Goal: Information Seeking & Learning: Learn about a topic

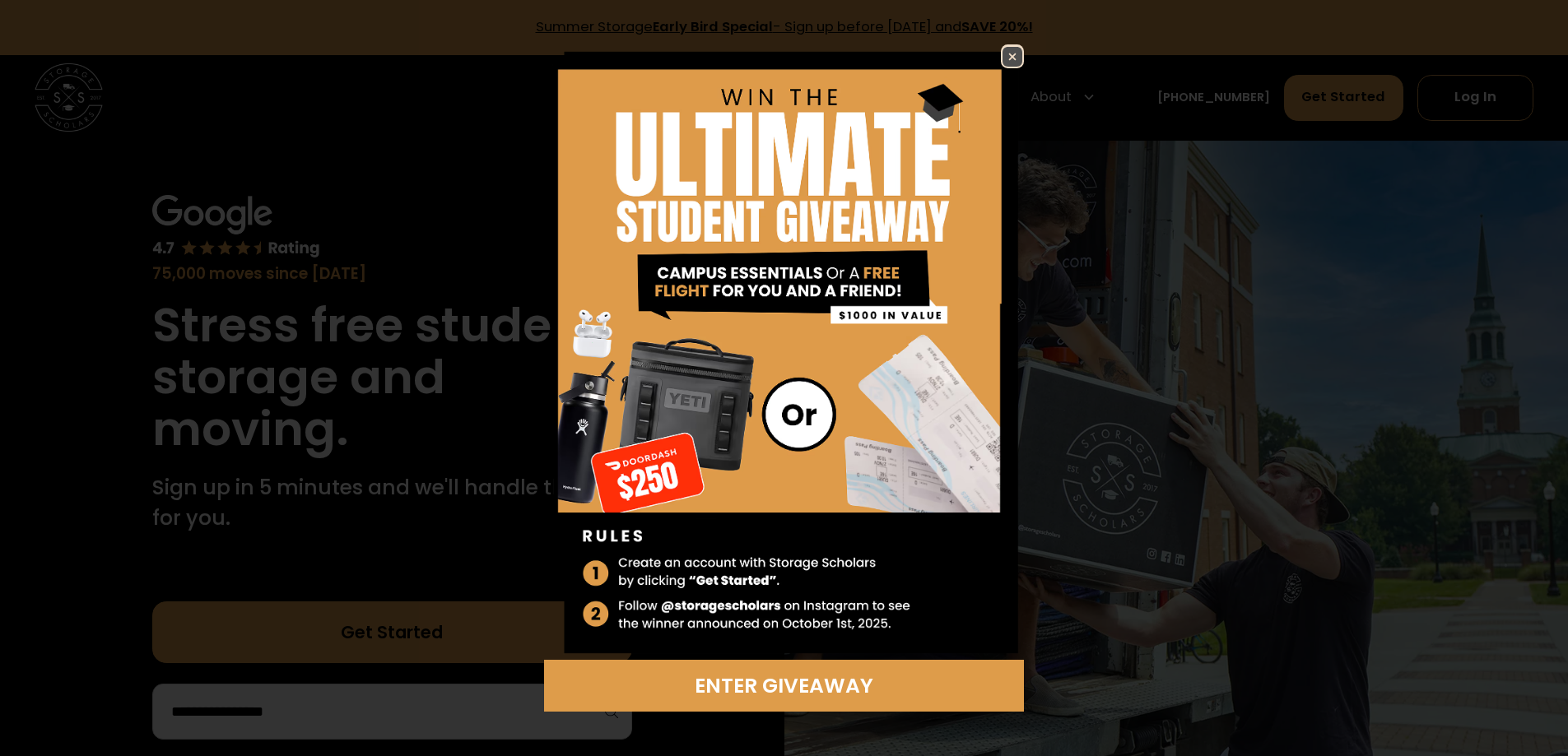
click at [1009, 47] on img at bounding box center [1012, 57] width 20 height 20
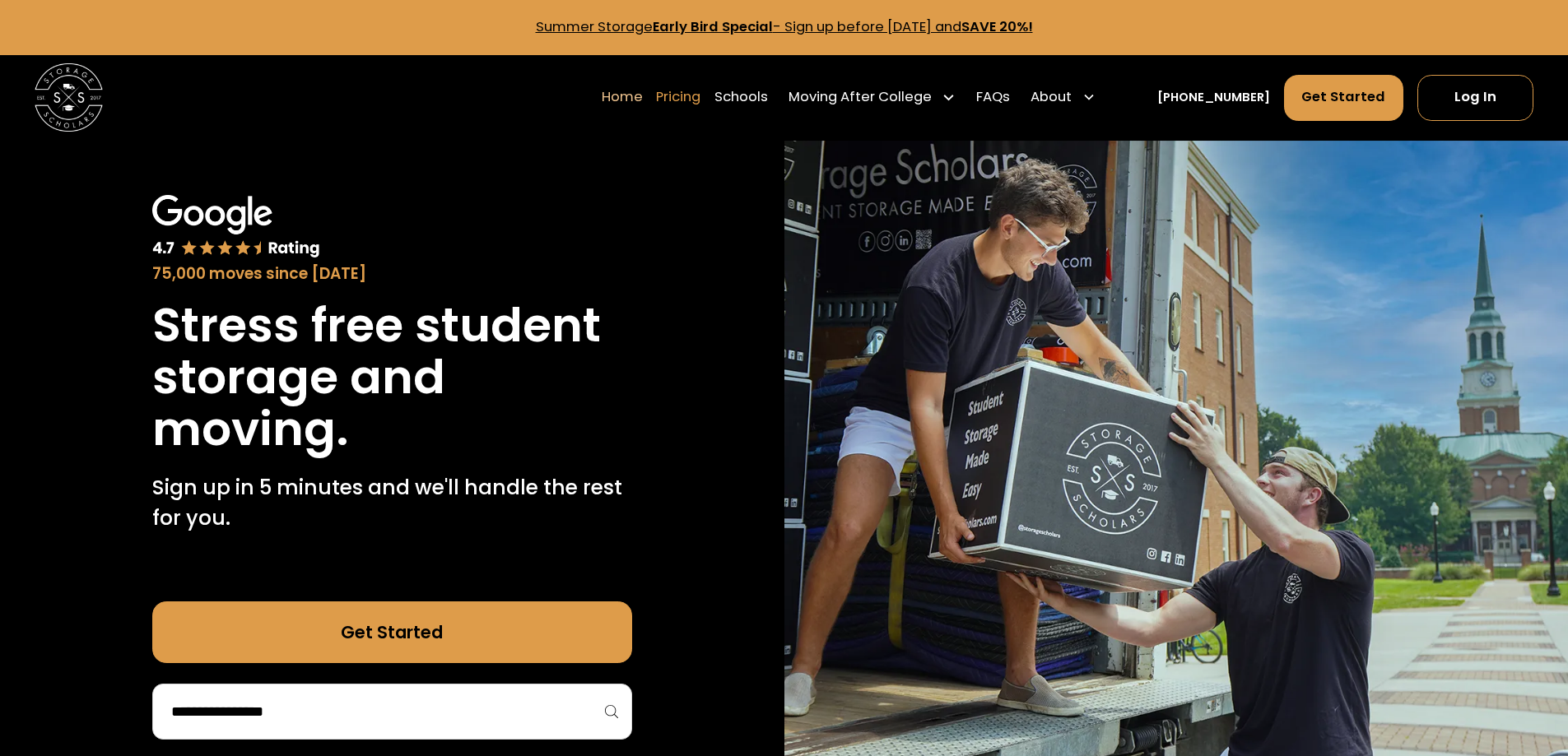
click at [700, 97] on link "Pricing" at bounding box center [678, 97] width 44 height 48
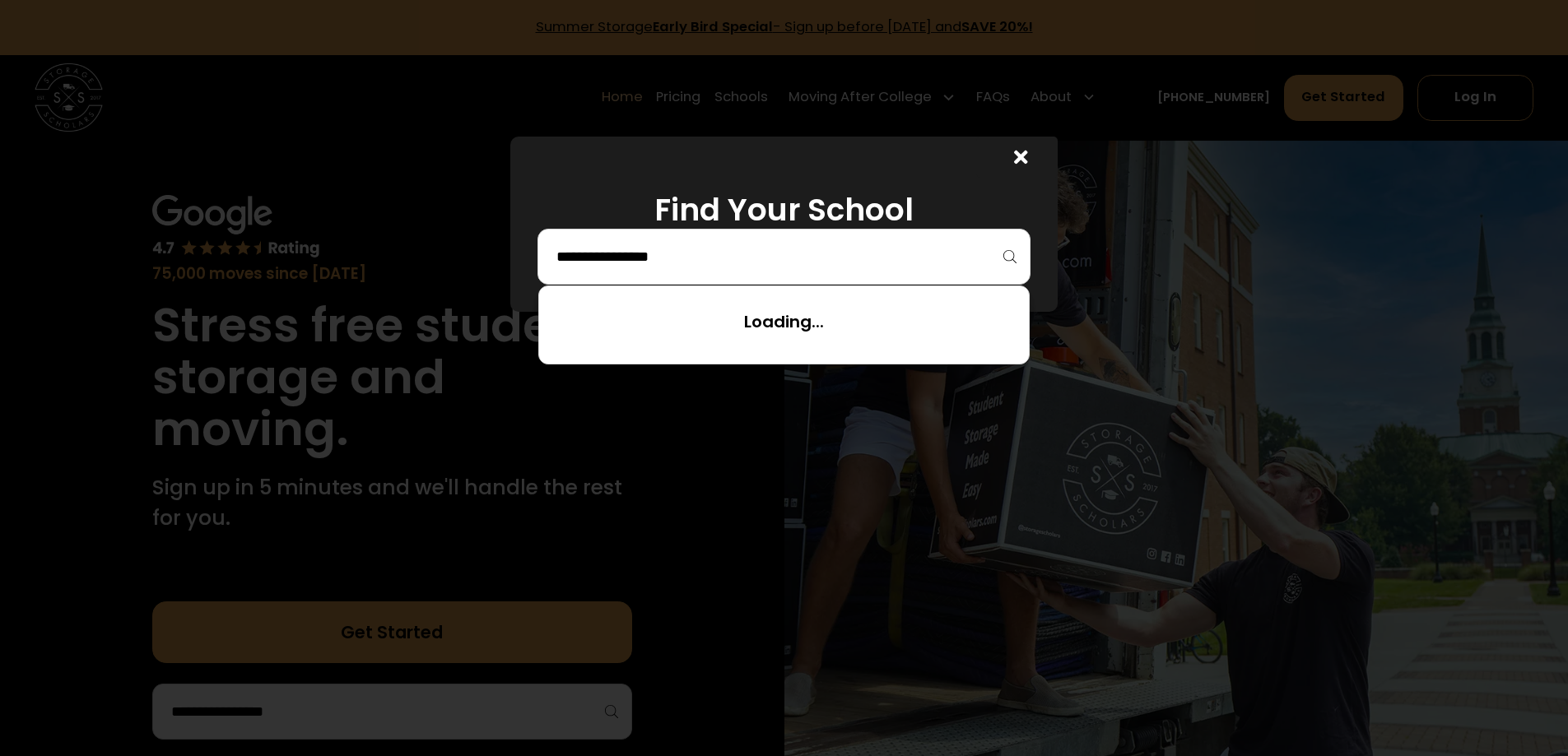
click at [754, 249] on input "search" at bounding box center [784, 256] width 459 height 28
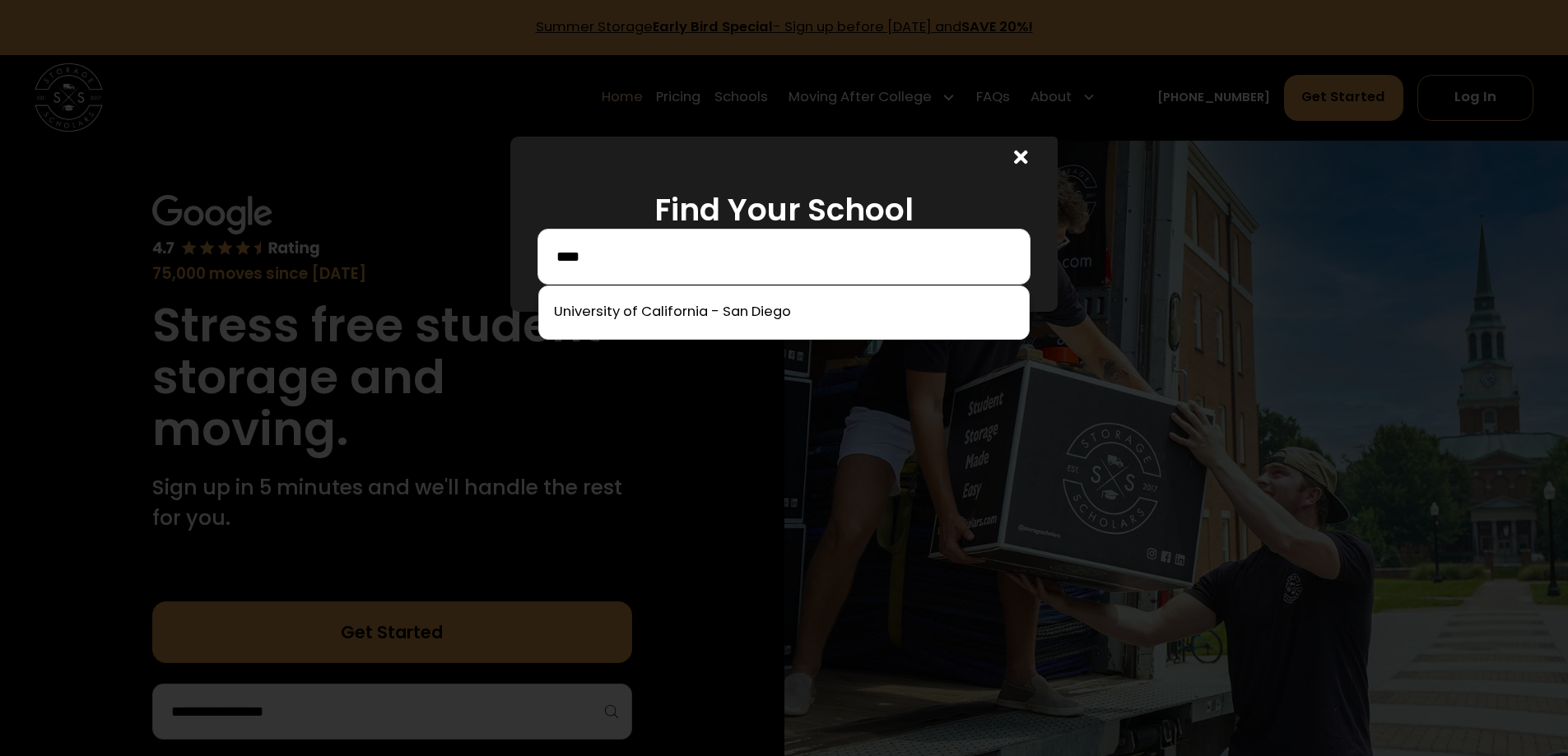
type input "****"
click at [808, 324] on link at bounding box center [784, 312] width 477 height 36
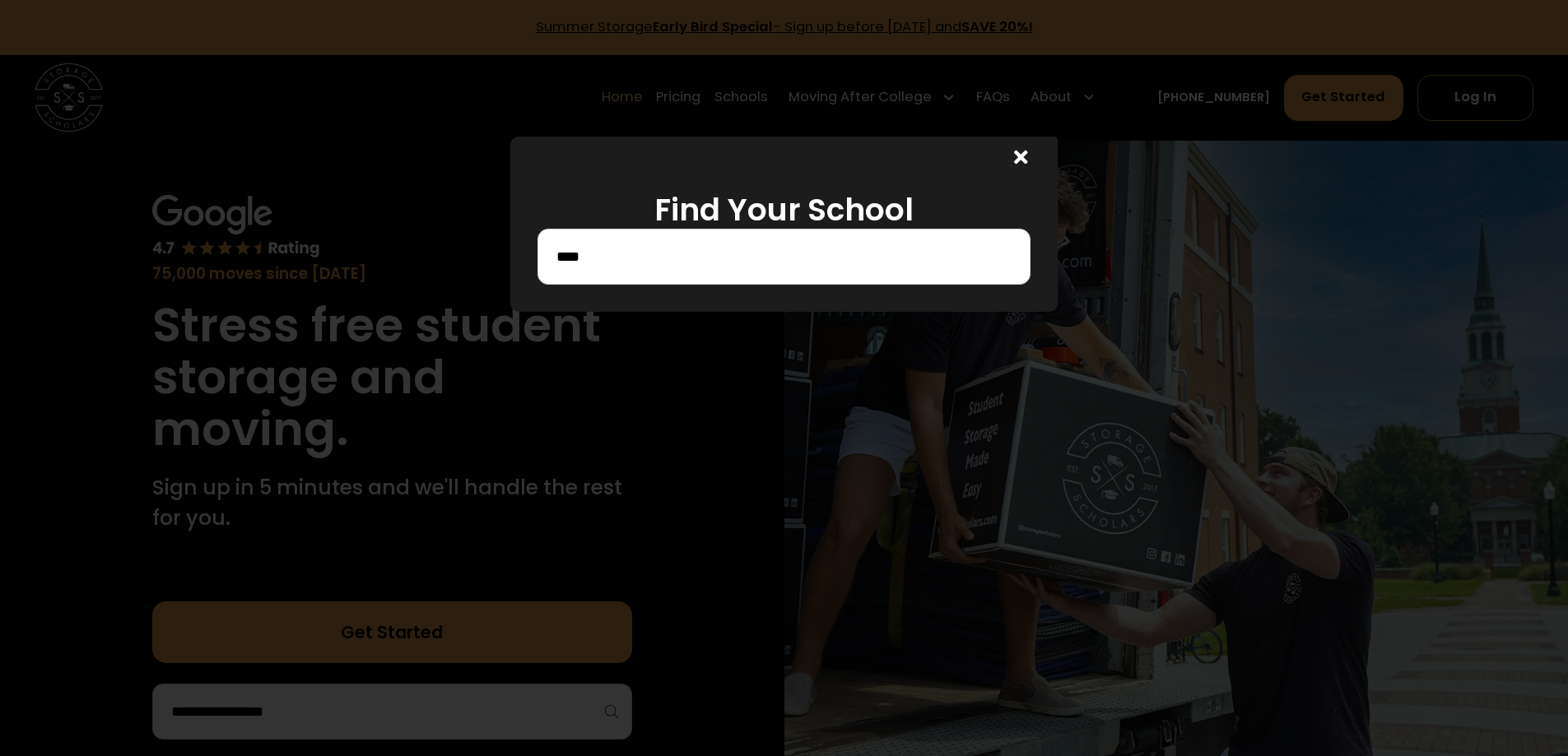
click at [871, 255] on input "****" at bounding box center [784, 256] width 459 height 28
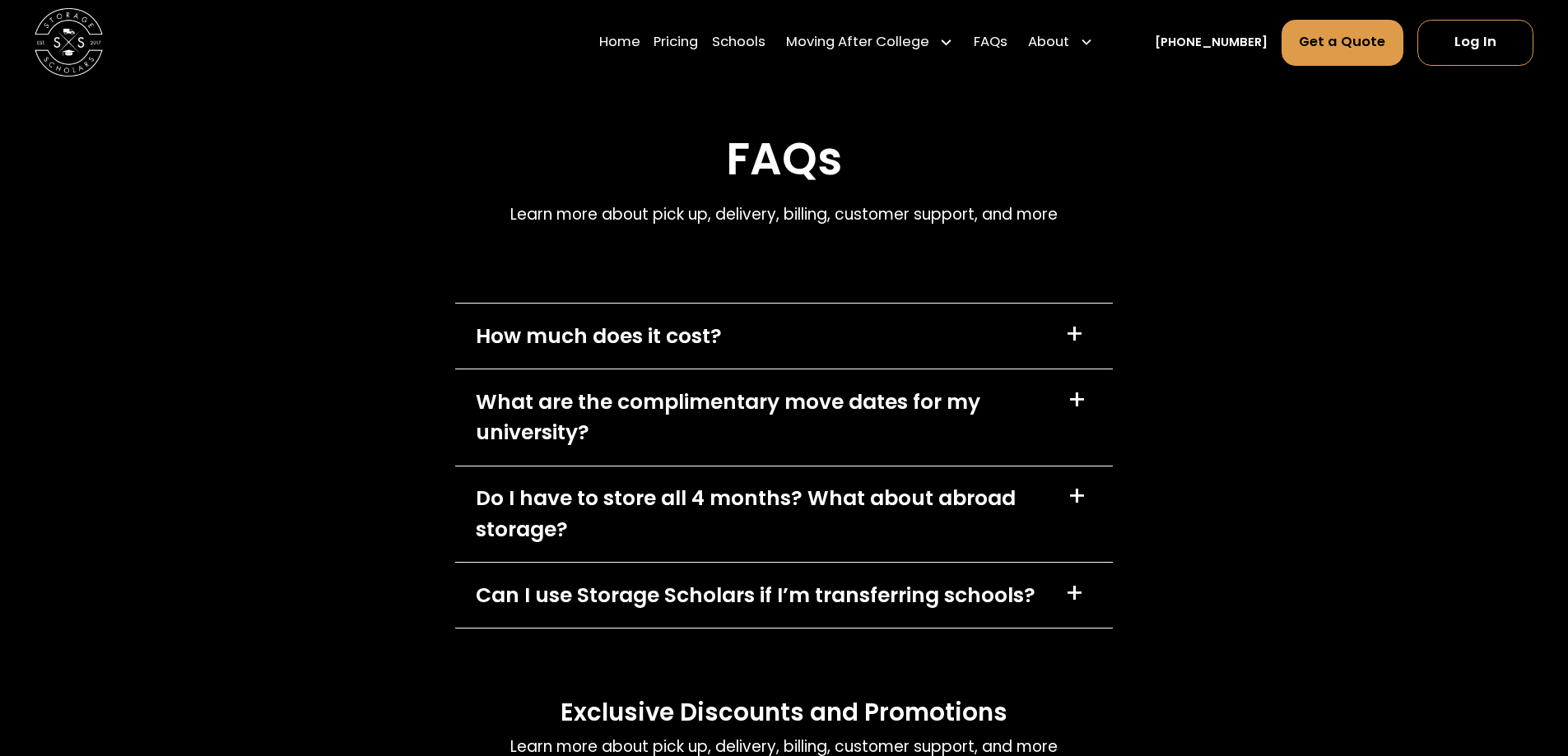
scroll to position [6874, 0]
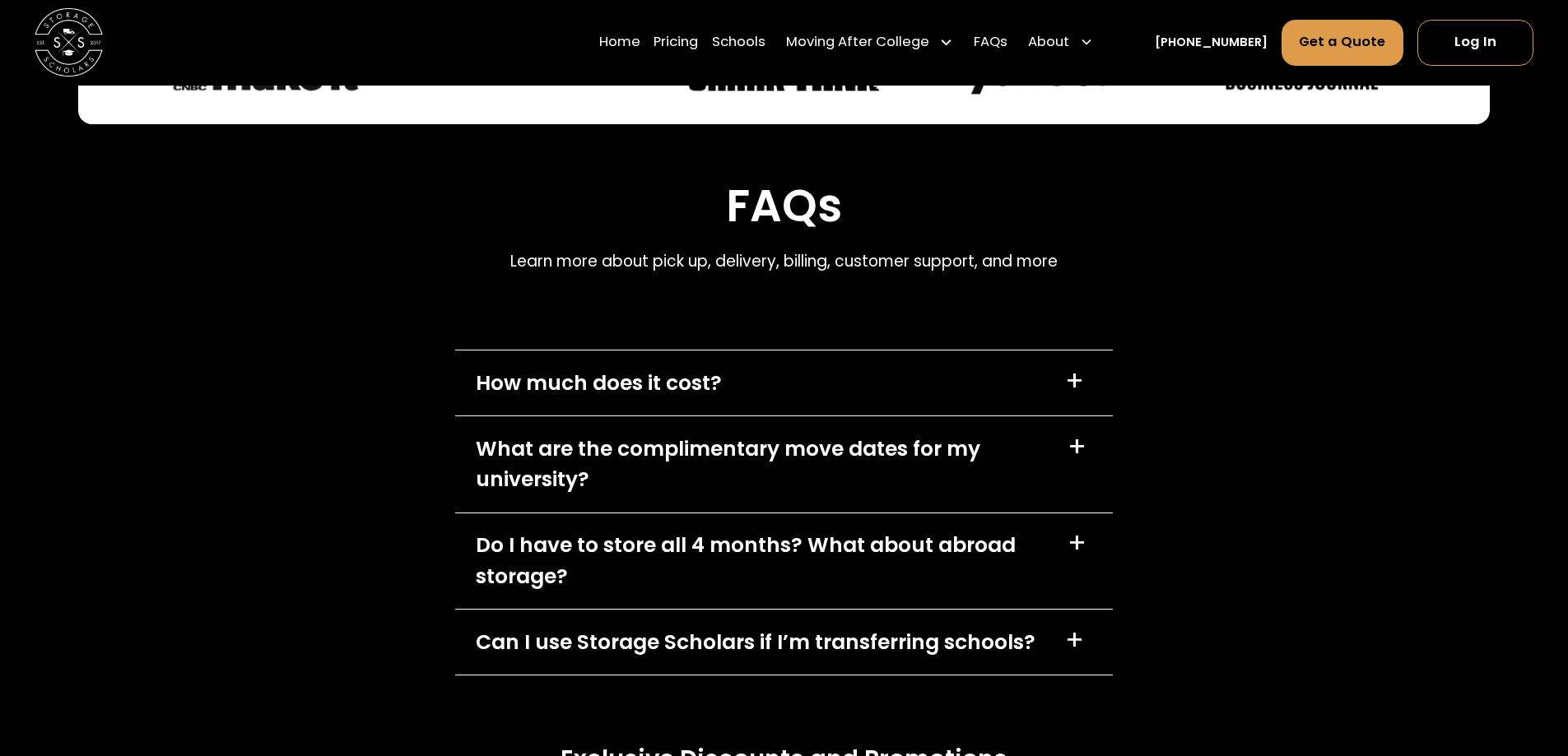
click at [910, 350] on div "How much does it cost? +" at bounding box center [784, 383] width 658 height 65
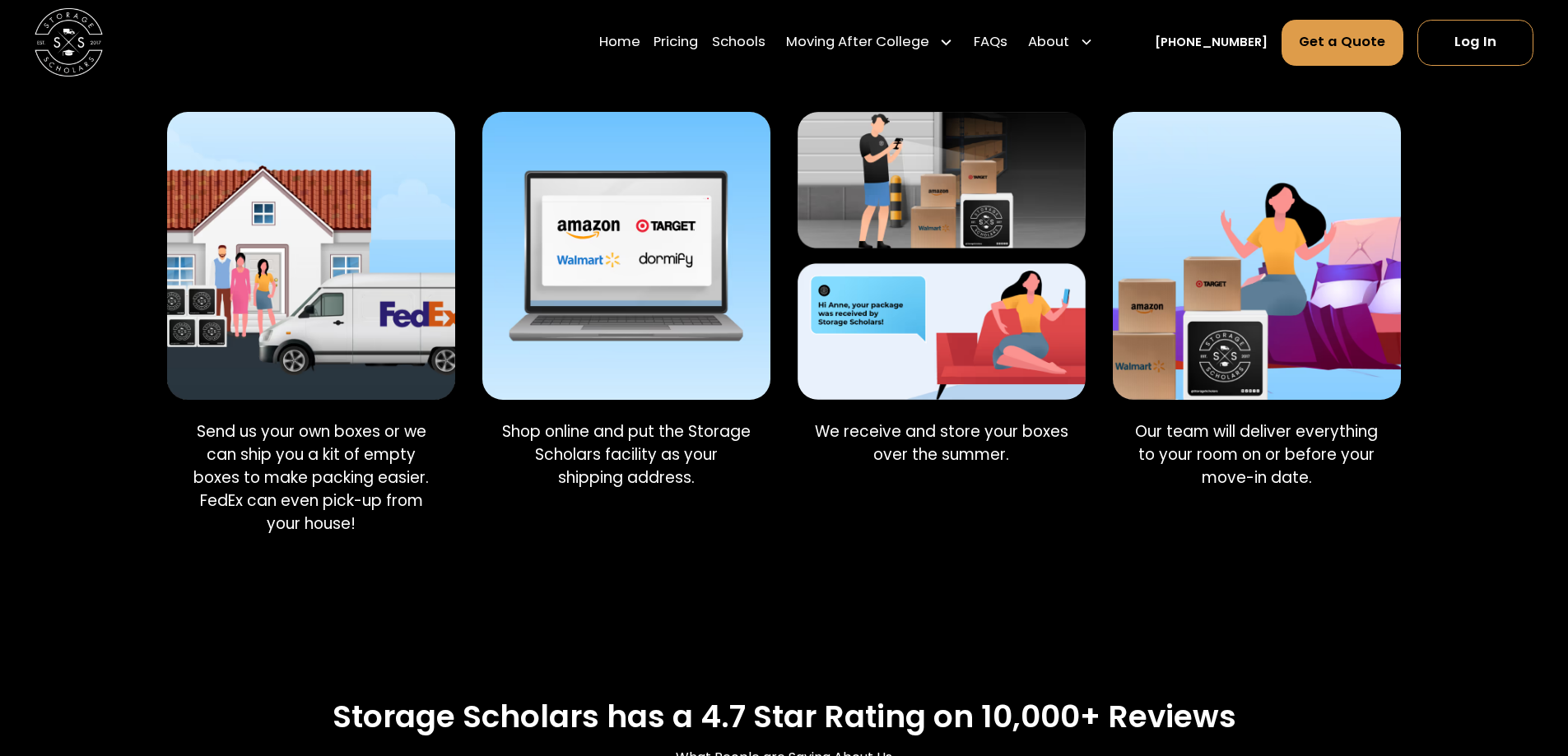
scroll to position [1316, 0]
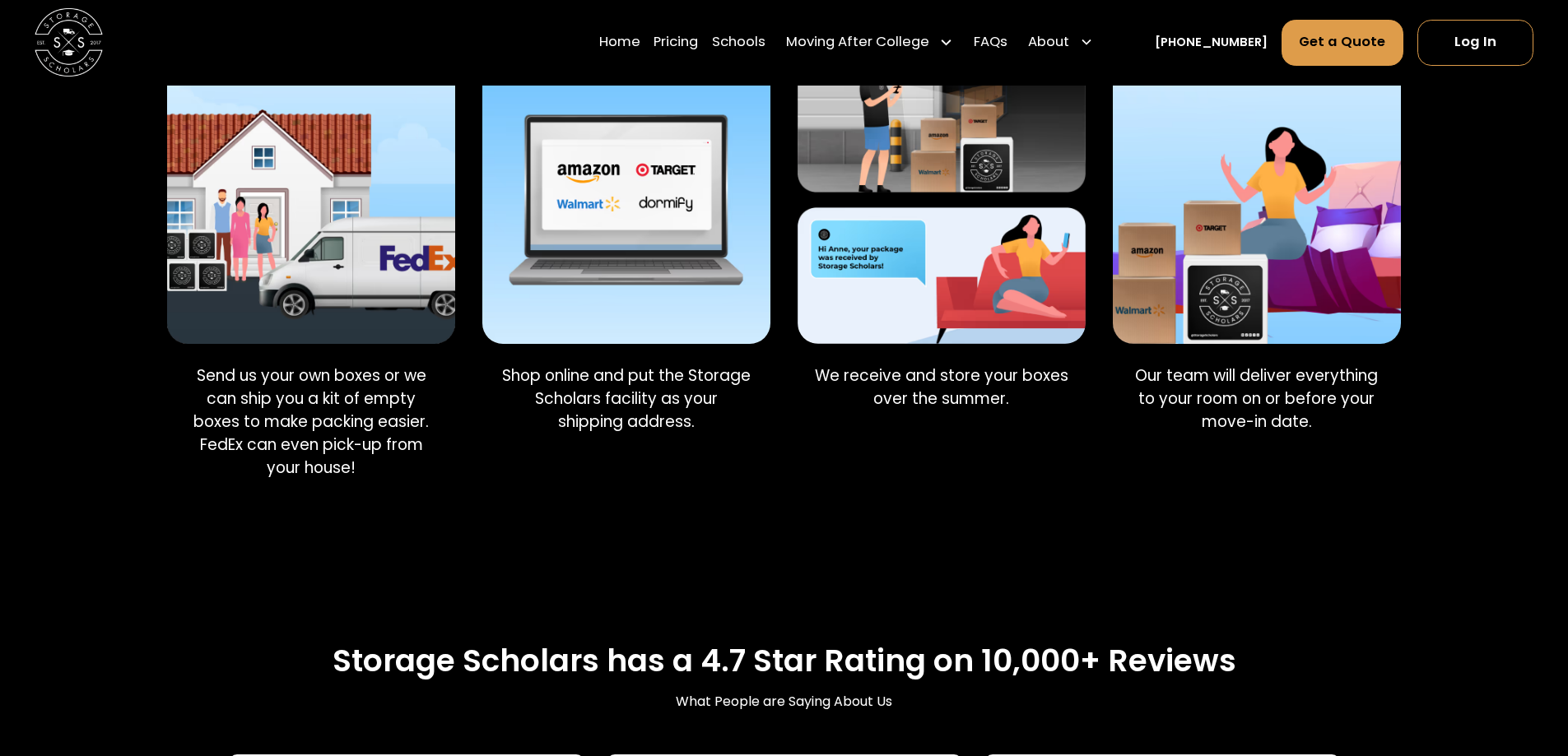
click at [325, 365] on p "Send us your own boxes or we can ship you a kit of empty boxes to make packing …" at bounding box center [310, 422] width 260 height 115
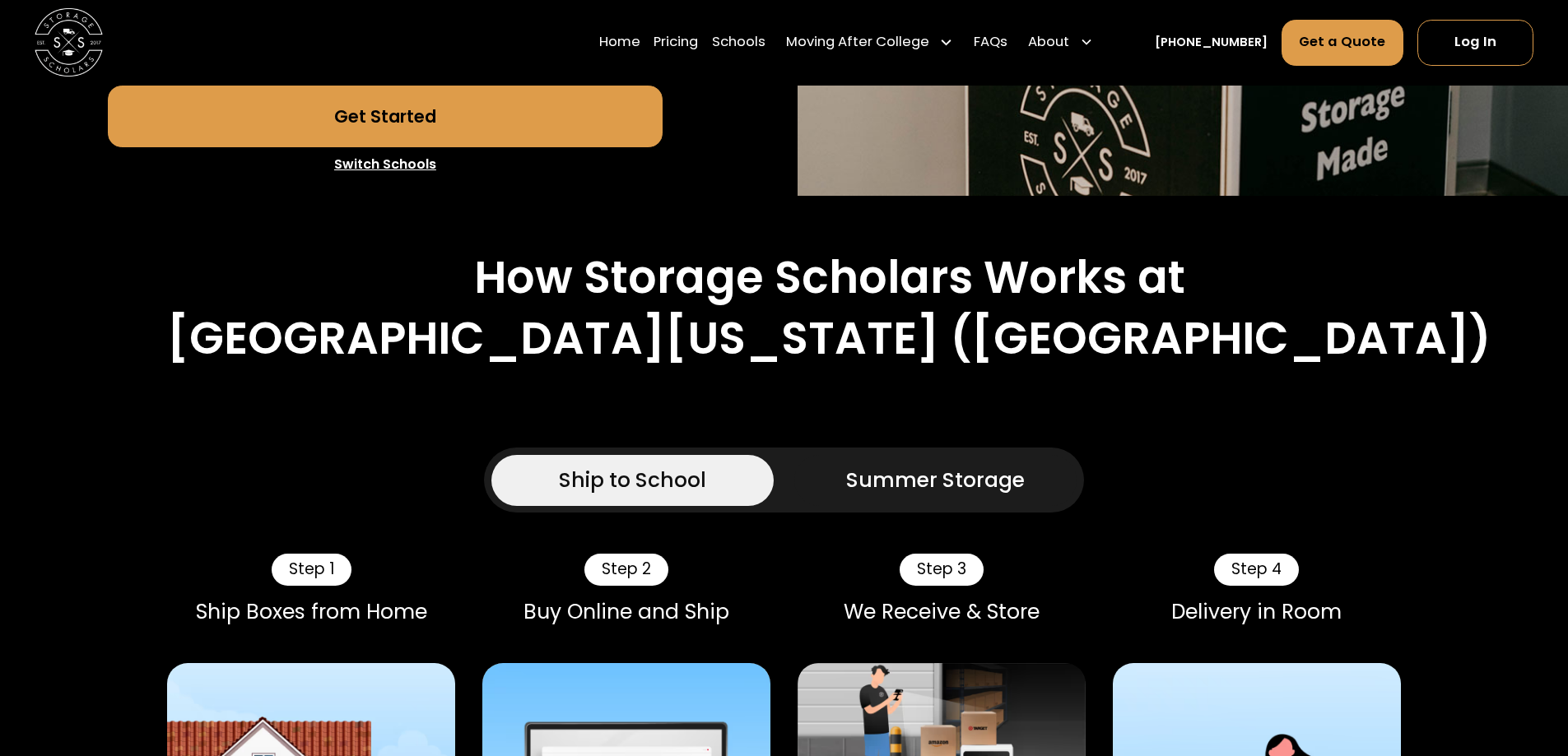
scroll to position [658, 0]
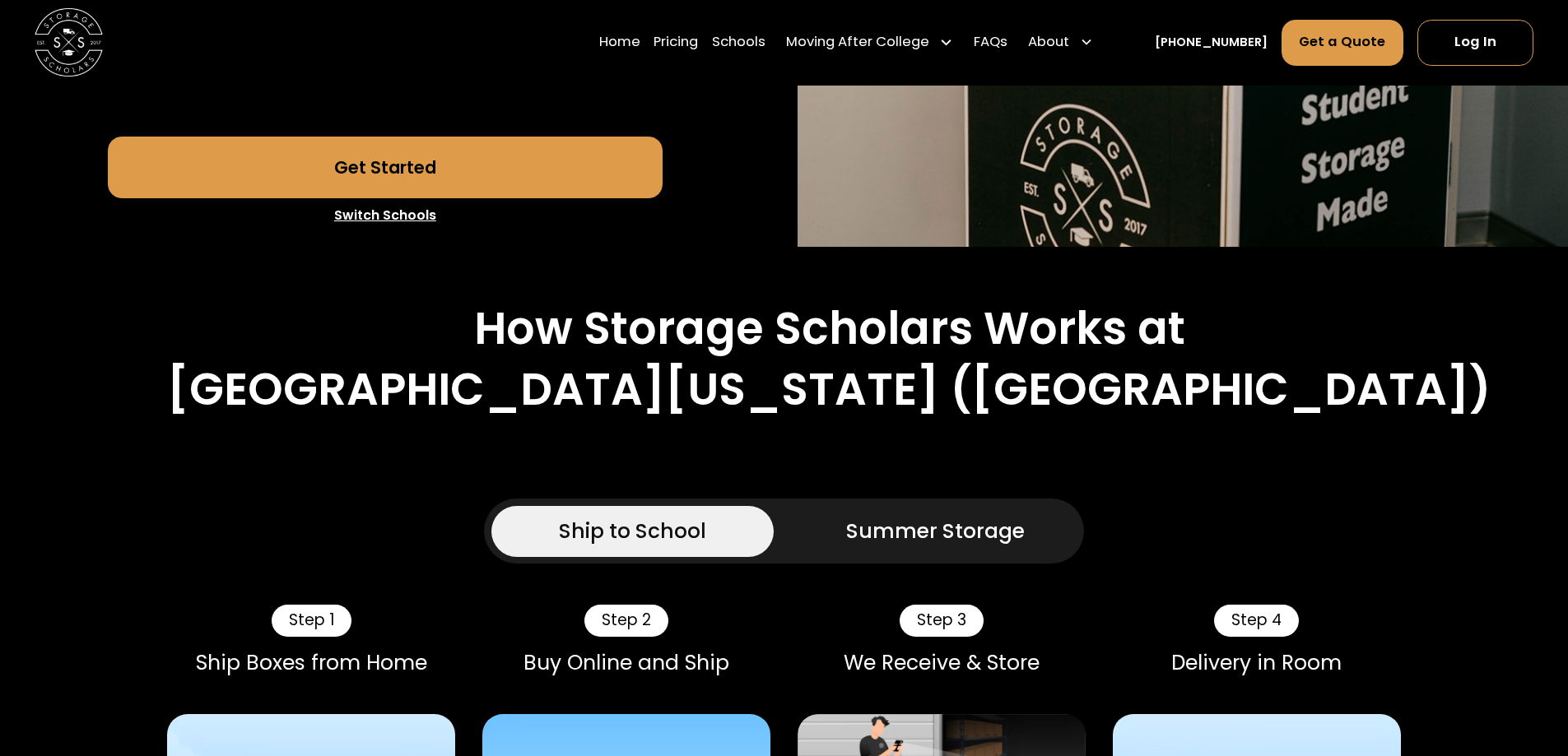
click at [922, 516] on div "Summer Storage" at bounding box center [936, 531] width 179 height 30
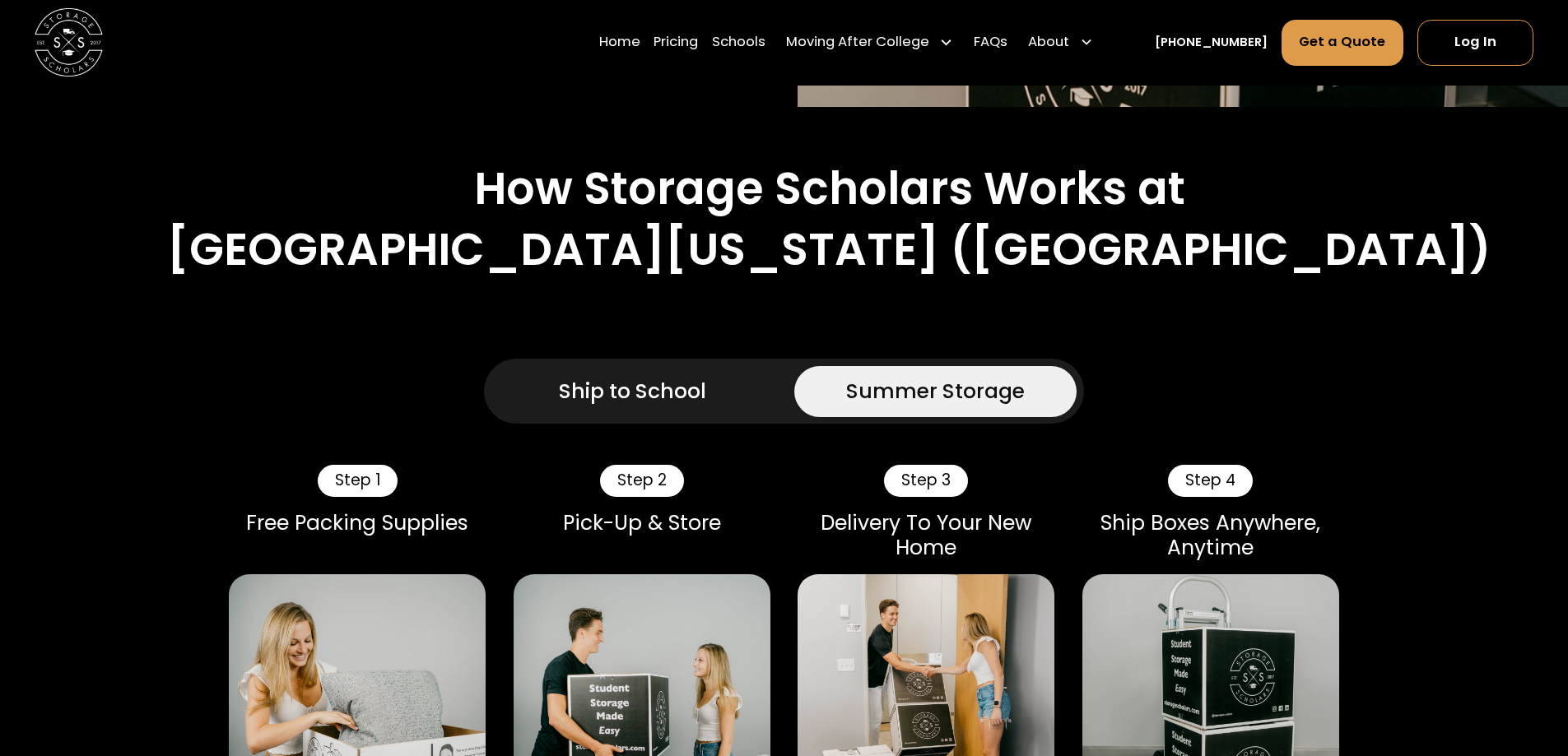
scroll to position [741, 0]
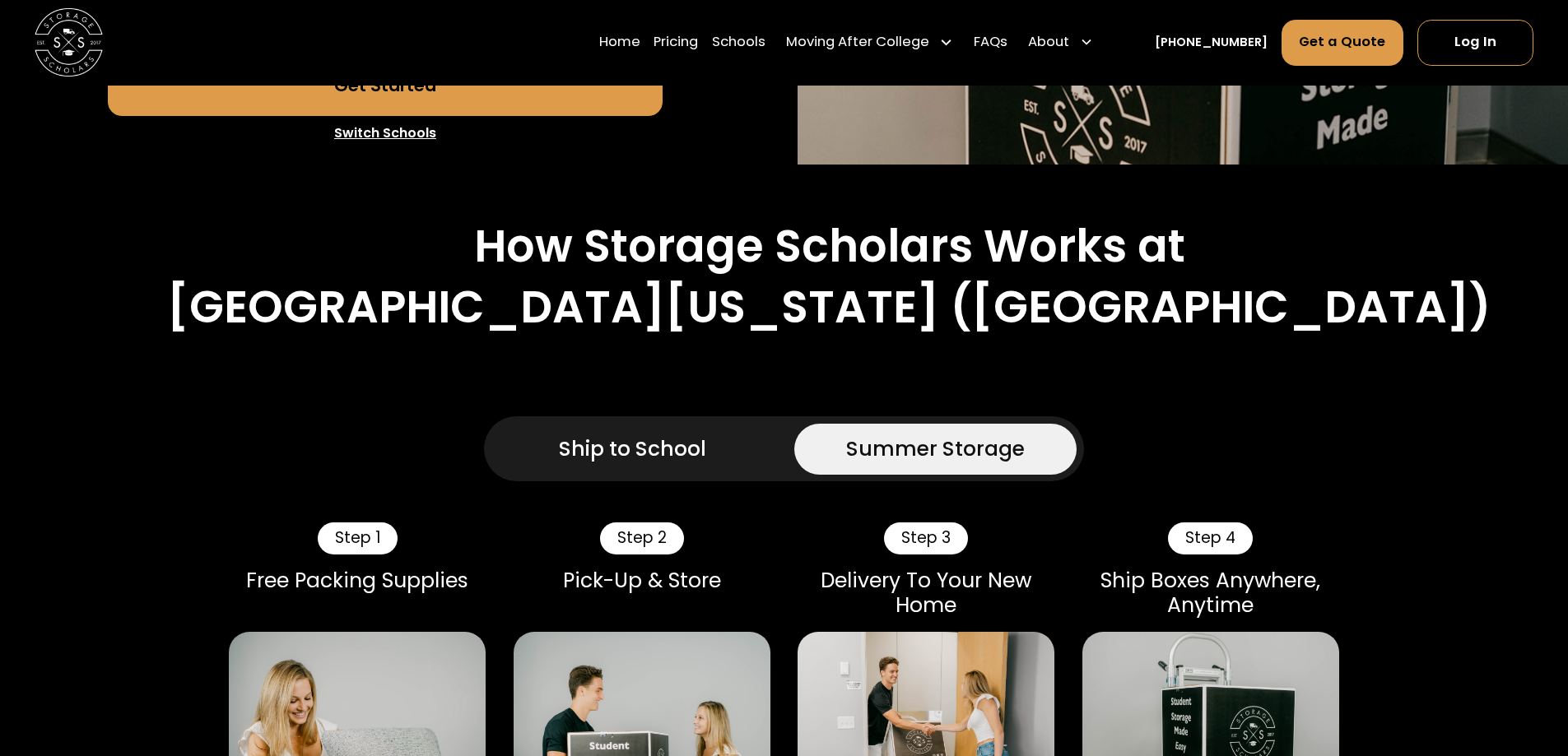
click at [684, 434] on div "Ship to School" at bounding box center [633, 449] width 147 height 30
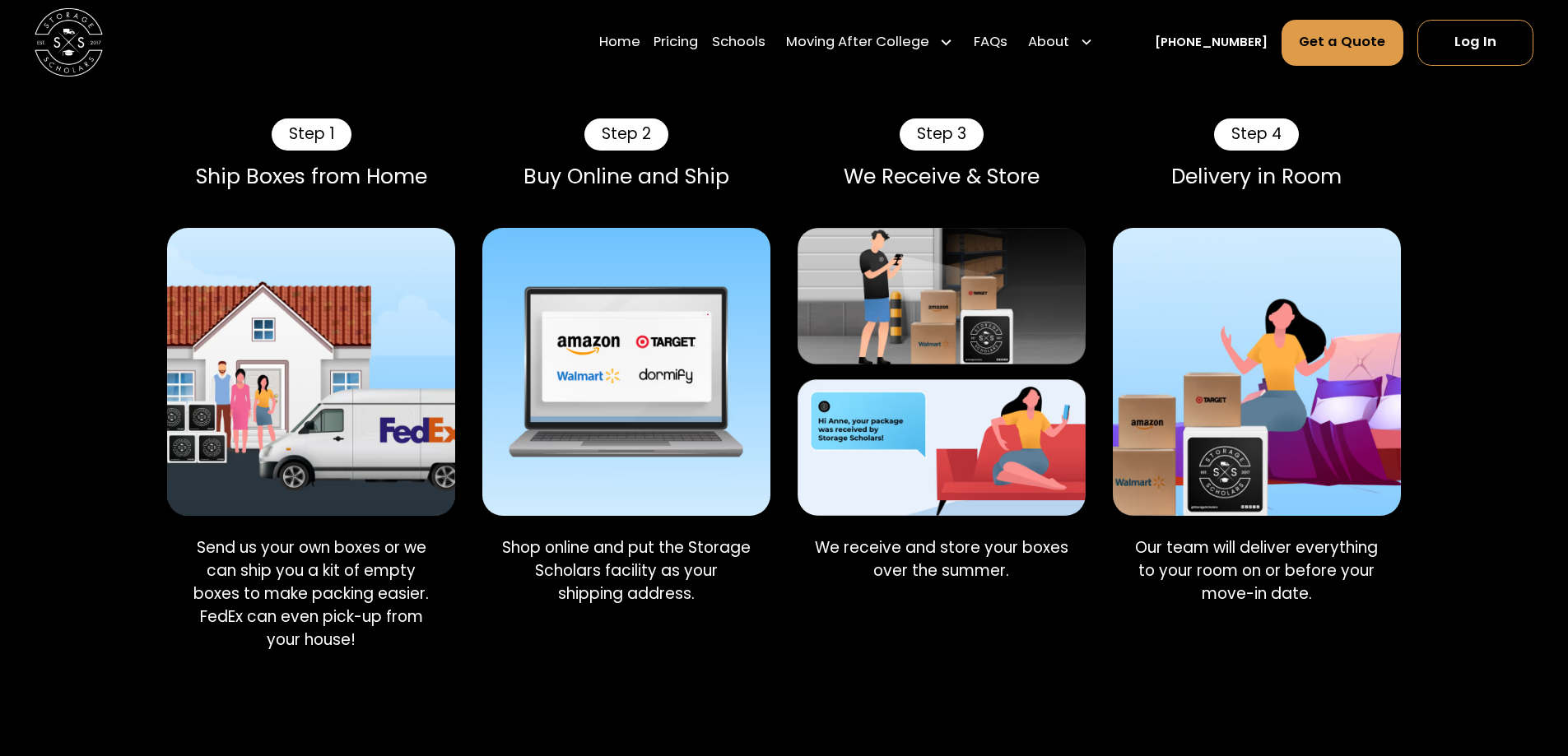
scroll to position [1152, 0]
